Goal: Download file/media

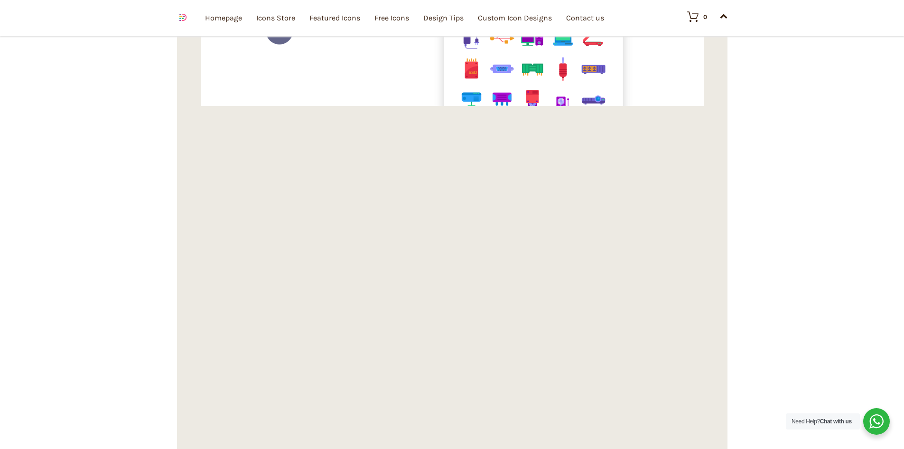
scroll to position [6045, 0]
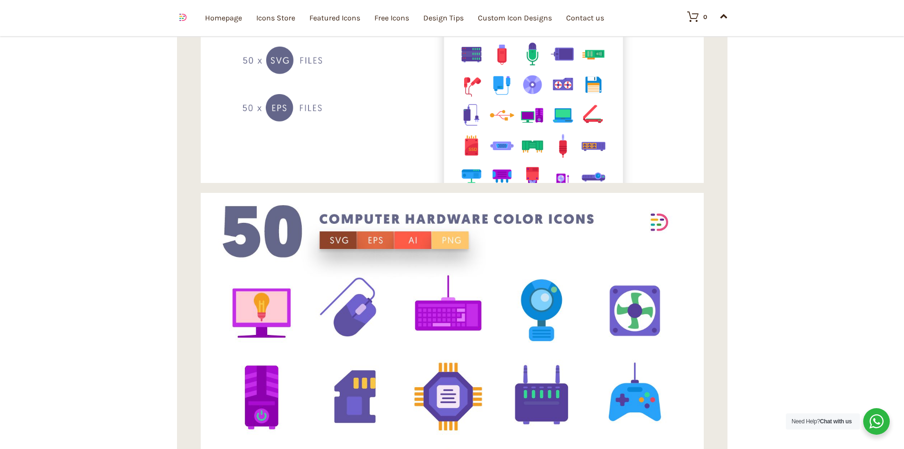
scroll to position [5902, 0]
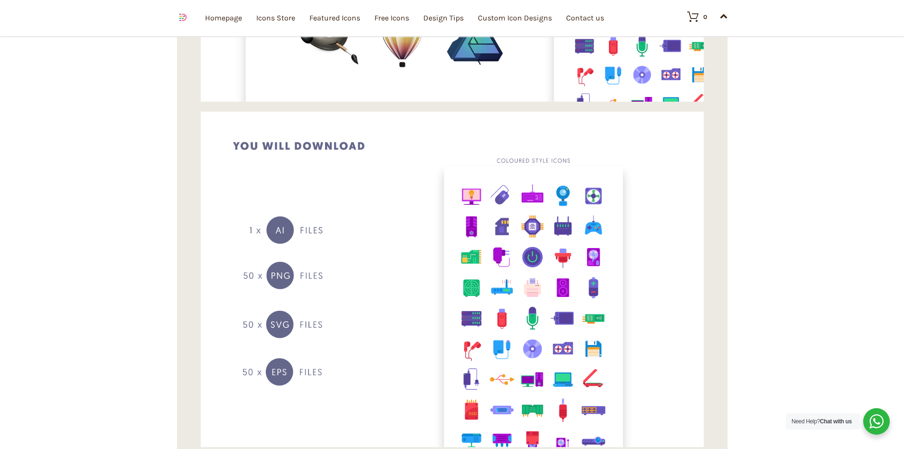
scroll to position [5665, 0]
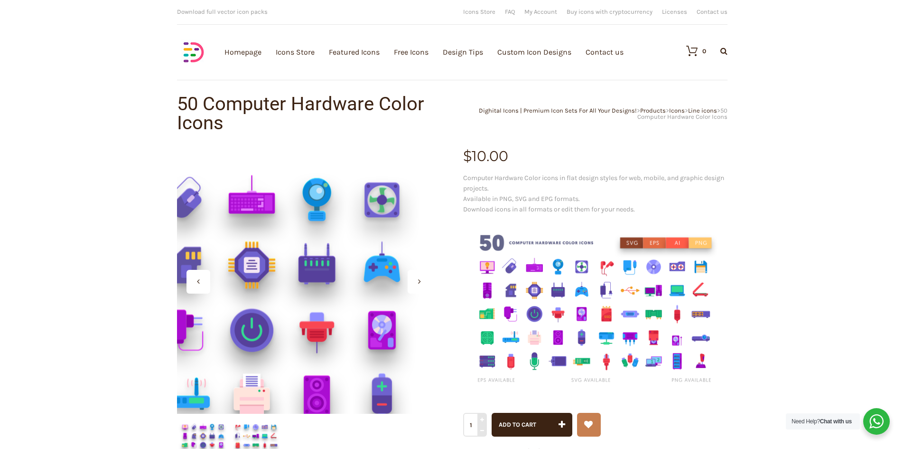
click at [347, 249] on div at bounding box center [309, 281] width 264 height 264
